Goal: Consume media (video, audio)

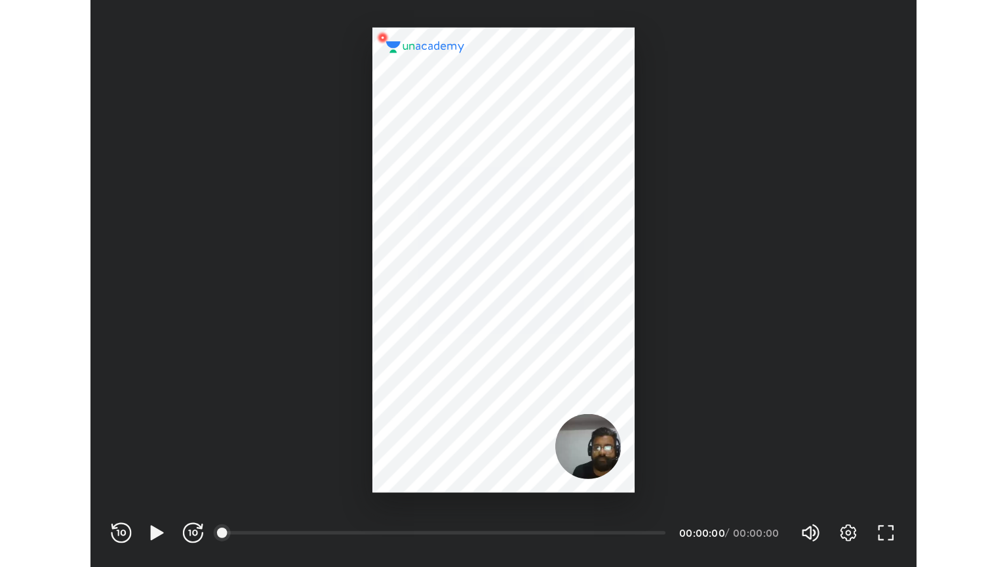
scroll to position [435, 634]
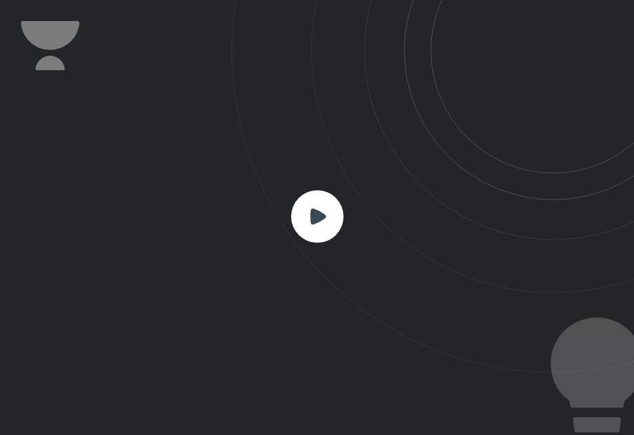
click at [319, 229] on rect at bounding box center [317, 216] width 52 height 52
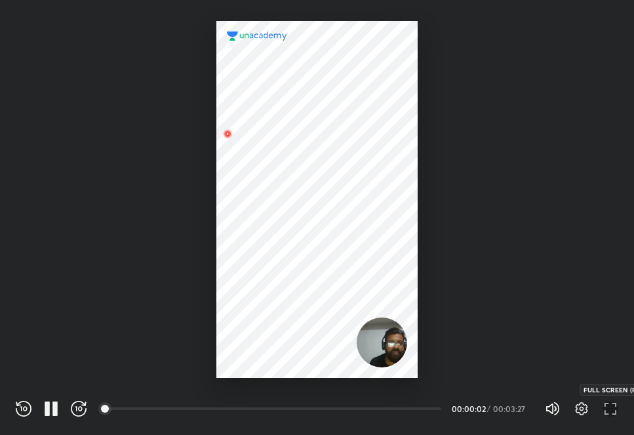
click at [613, 406] on icon "button" at bounding box center [611, 409] width 16 height 16
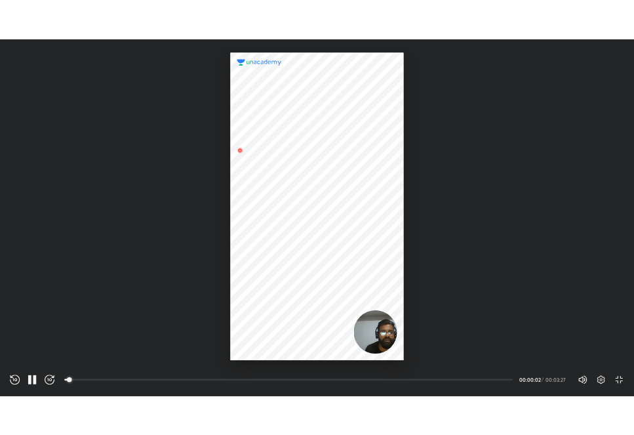
scroll to position [567, 1007]
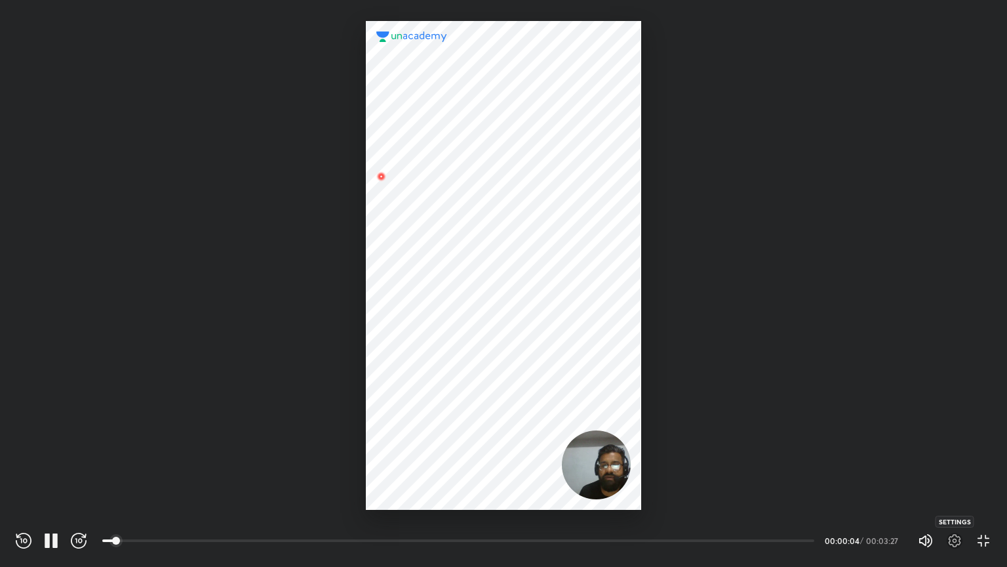
click at [634, 434] on icon "button" at bounding box center [955, 541] width 16 height 16
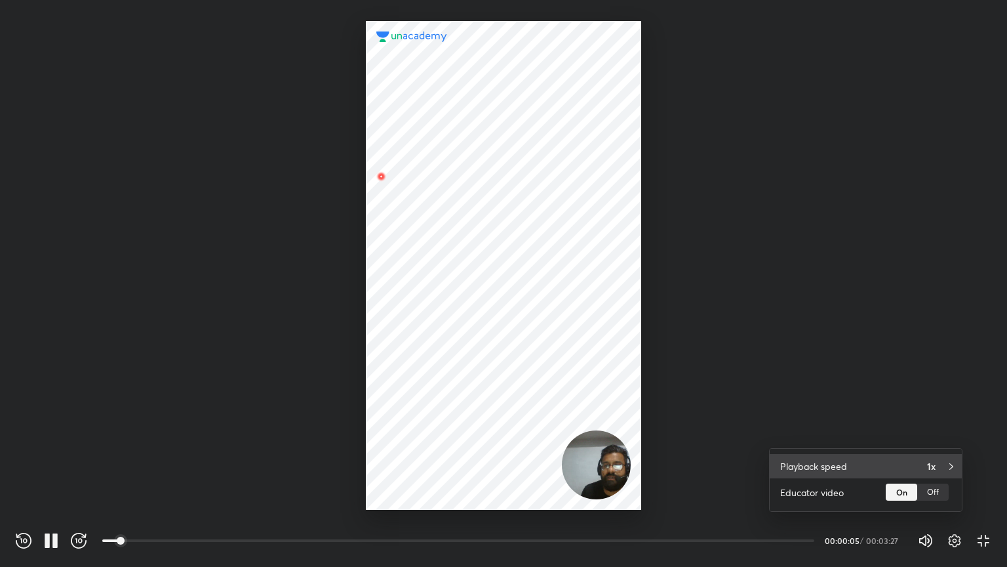
click at [634, 434] on div "Playback speed 1x" at bounding box center [866, 466] width 192 height 24
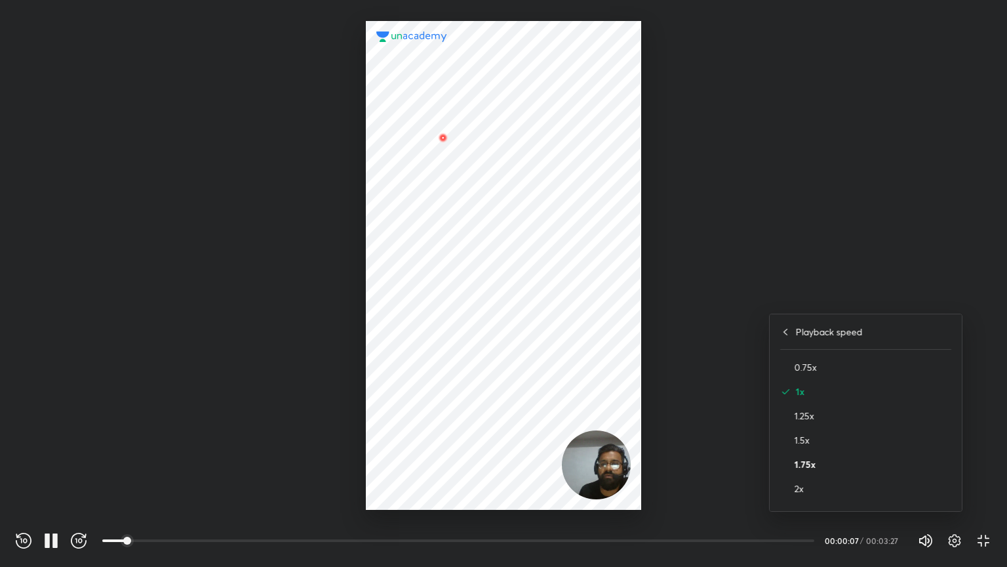
click at [634, 434] on h4 "1.75x" at bounding box center [873, 464] width 157 height 14
click at [634, 367] on div at bounding box center [503, 283] width 1007 height 567
click at [634, 434] on icon "button" at bounding box center [984, 541] width 16 height 16
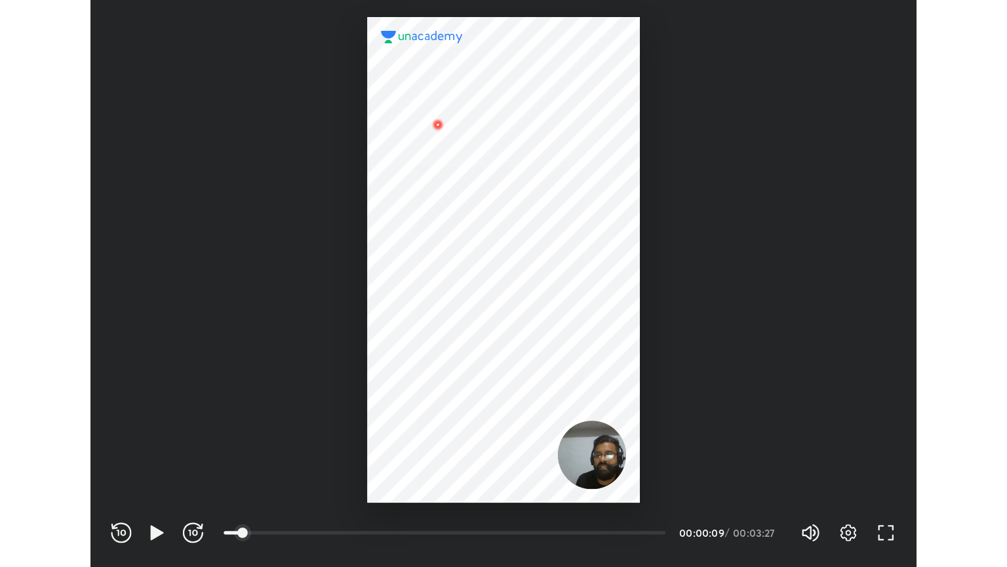
scroll to position [435, 634]
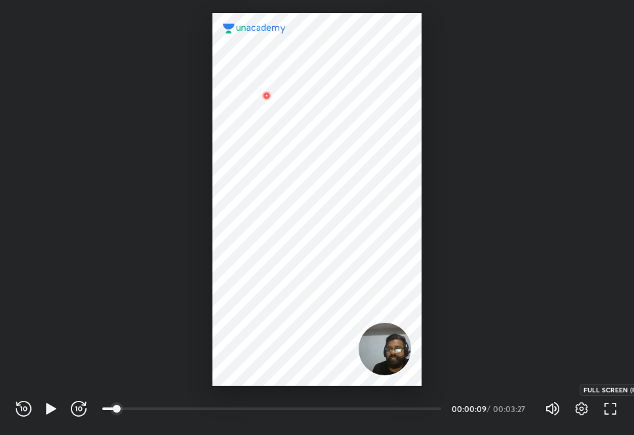
click at [616, 409] on icon "button" at bounding box center [611, 409] width 16 height 16
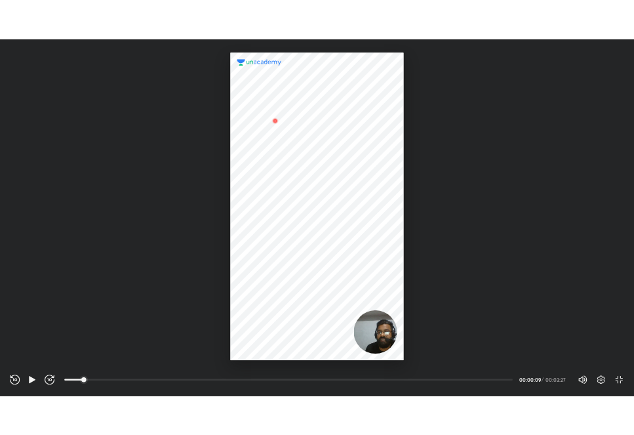
scroll to position [567, 1007]
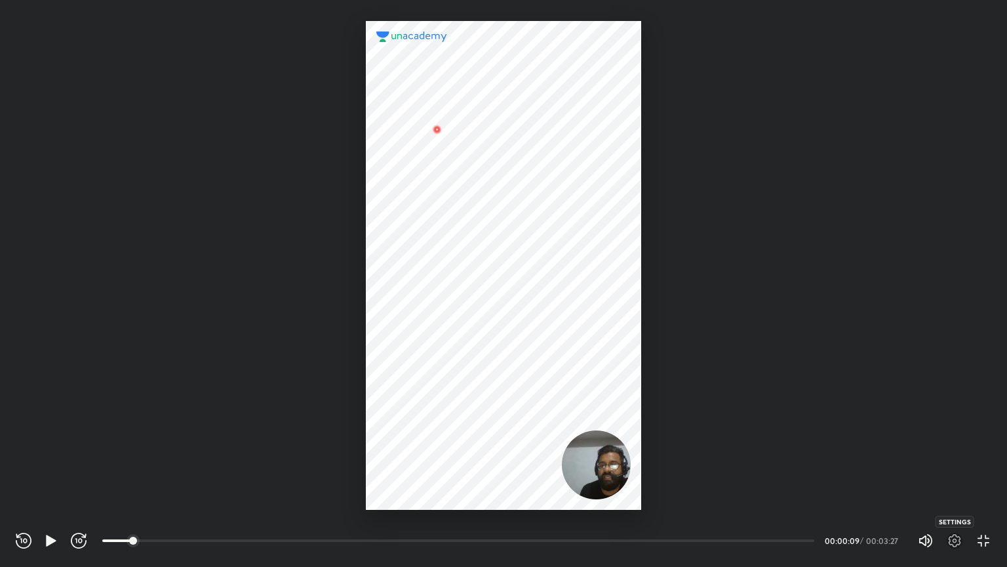
click at [634, 434] on icon "button" at bounding box center [955, 541] width 16 height 16
click at [634, 418] on div at bounding box center [503, 283] width 1007 height 567
click at [634, 434] on icon "button" at bounding box center [955, 541] width 16 height 16
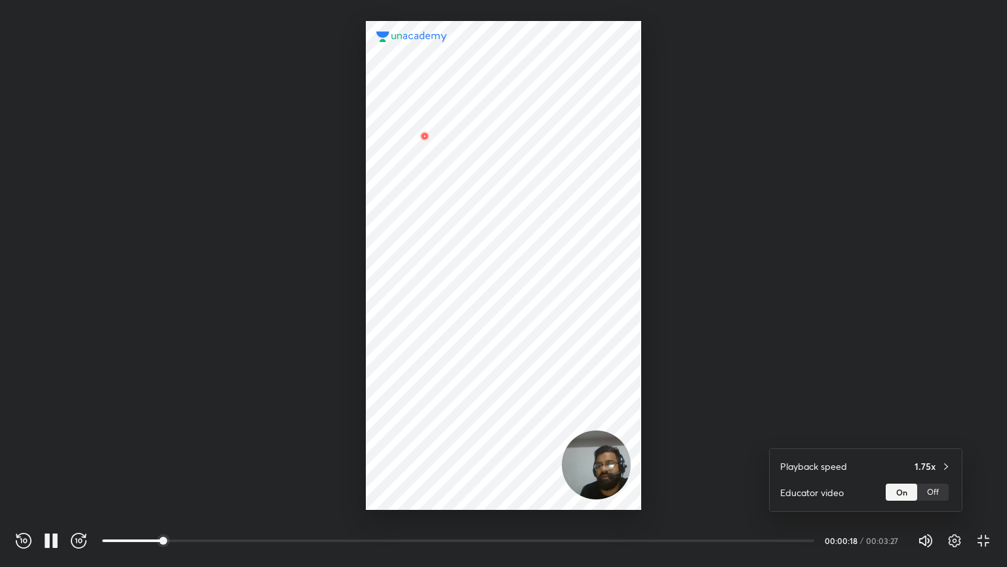
click at [634, 406] on div at bounding box center [503, 283] width 1007 height 567
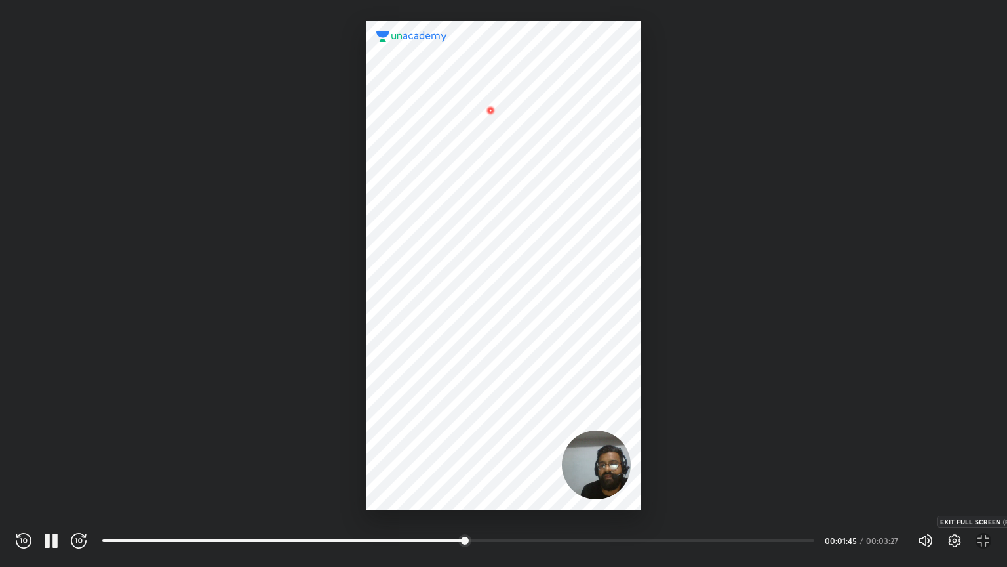
click at [634, 434] on icon "button" at bounding box center [984, 541] width 16 height 16
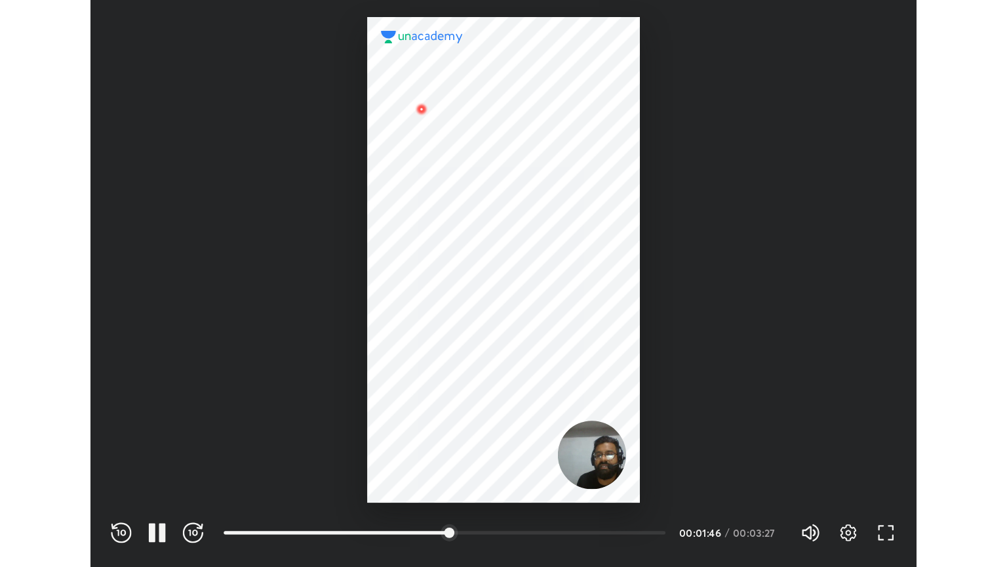
scroll to position [435, 634]
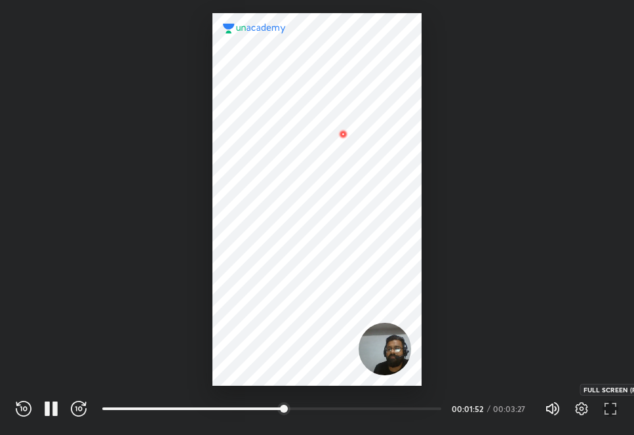
click at [606, 411] on icon "button" at bounding box center [611, 409] width 16 height 16
